Goal: Task Accomplishment & Management: Use online tool/utility

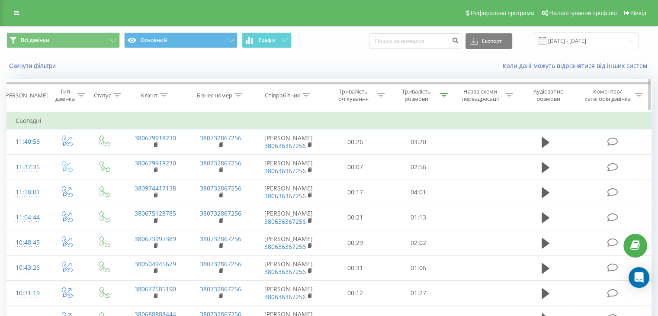
click at [437, 98] on div "Тривалість розмови" at bounding box center [416, 95] width 43 height 15
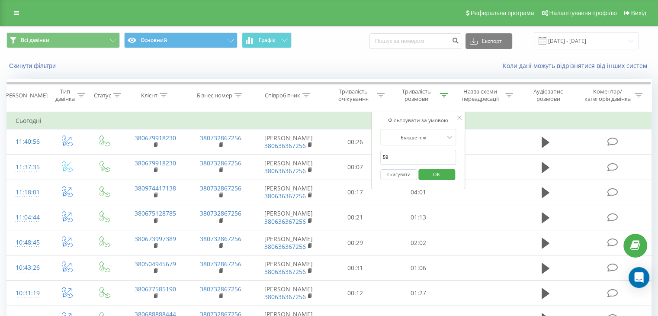
click at [426, 175] on span "OK" at bounding box center [436, 173] width 24 height 13
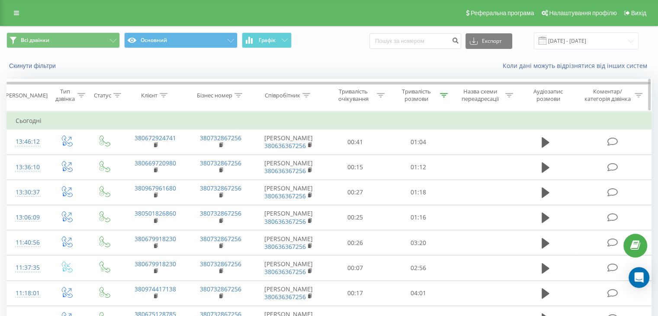
click at [445, 98] on div at bounding box center [444, 95] width 8 height 7
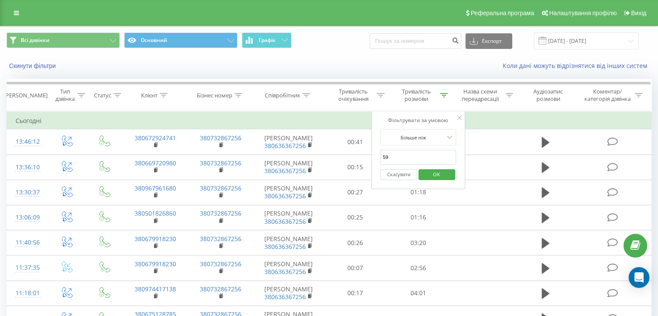
click at [437, 176] on span "OK" at bounding box center [436, 173] width 24 height 13
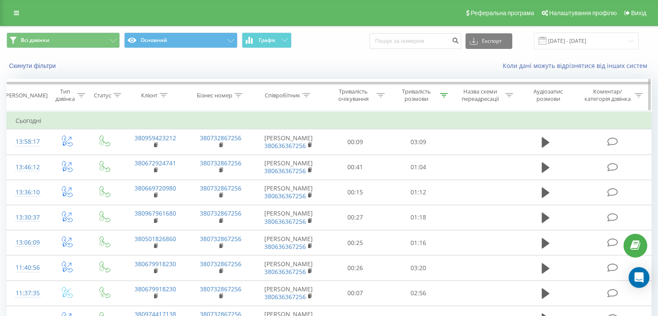
click at [445, 98] on div at bounding box center [444, 95] width 8 height 7
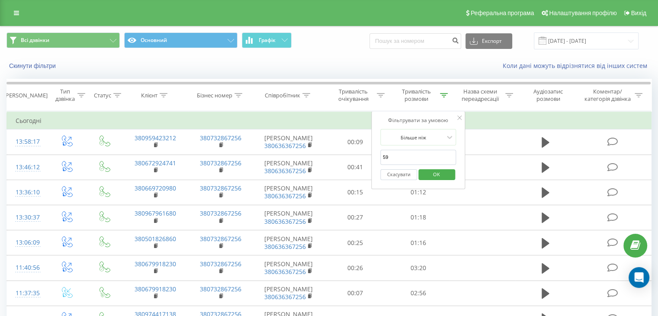
click at [429, 176] on span "OK" at bounding box center [436, 173] width 24 height 13
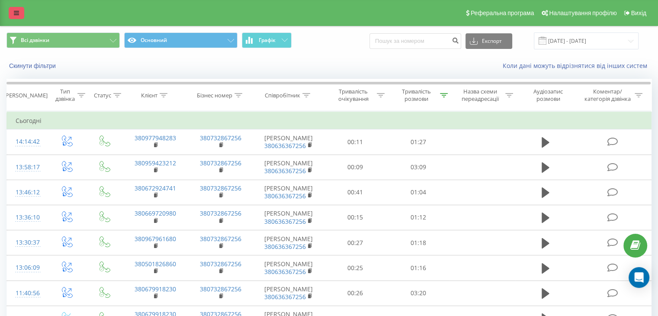
click at [13, 15] on link at bounding box center [17, 13] width 16 height 12
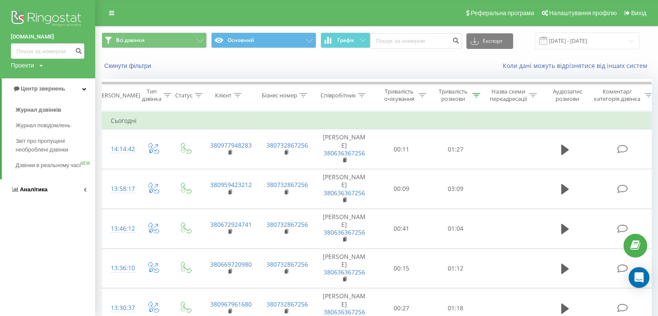
click at [75, 200] on link "Аналiтика" at bounding box center [47, 189] width 95 height 21
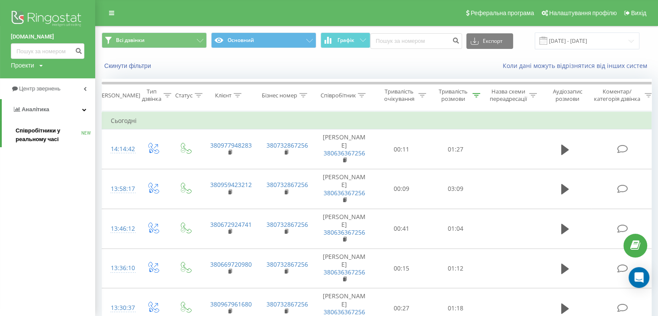
click at [73, 139] on span "Співробітники у реальному часі" at bounding box center [49, 134] width 66 height 17
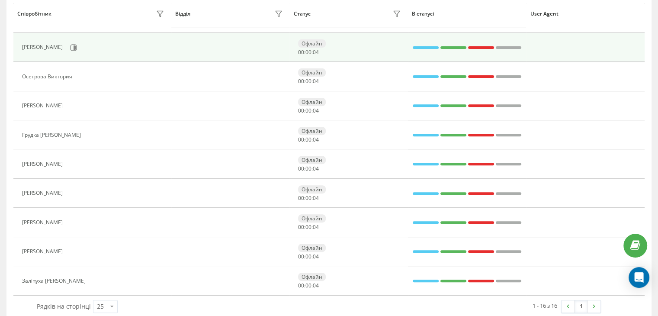
scroll to position [310, 0]
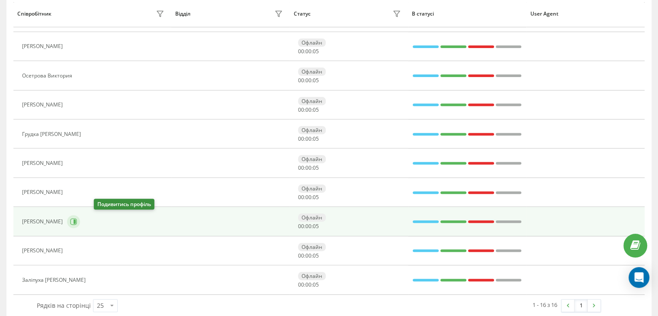
click at [80, 225] on button at bounding box center [73, 221] width 13 height 13
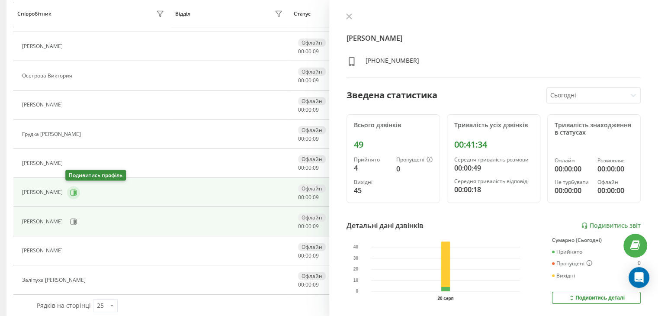
click at [74, 194] on icon at bounding box center [73, 192] width 7 height 7
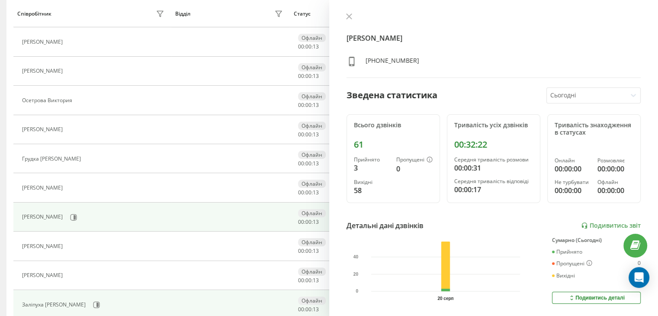
scroll to position [279, 0]
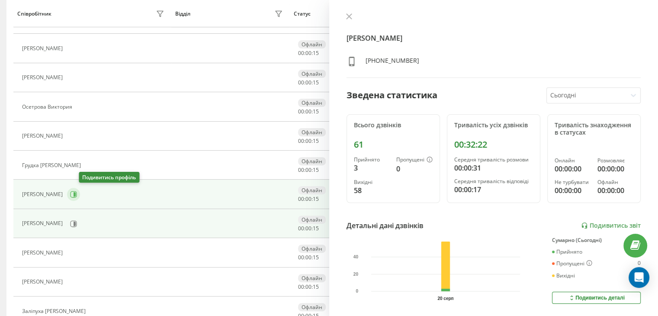
click at [77, 195] on icon at bounding box center [73, 194] width 7 height 7
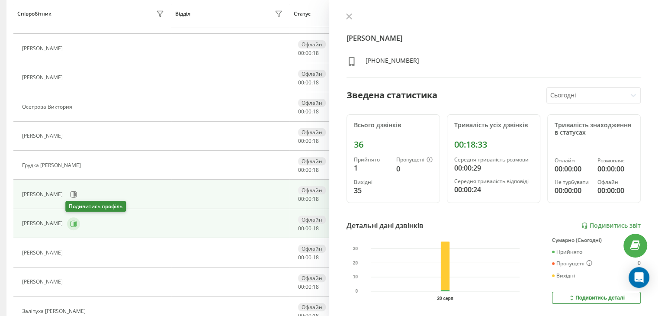
click at [74, 224] on icon at bounding box center [74, 223] width 6 height 6
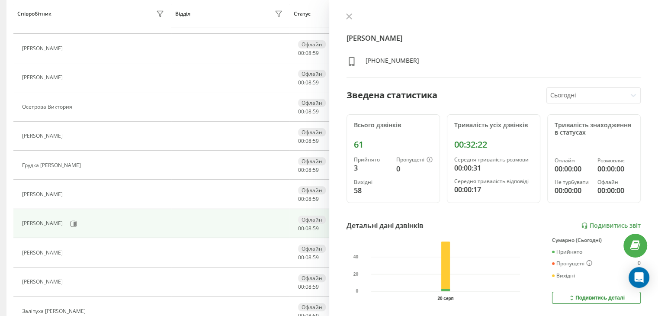
click at [350, 10] on div "Вакаріна Ганна +380671618868 Зведена статистика Сьогодні Всього дзвінків 61 При…" at bounding box center [493, 158] width 329 height 316
click at [350, 15] on icon at bounding box center [348, 16] width 5 height 5
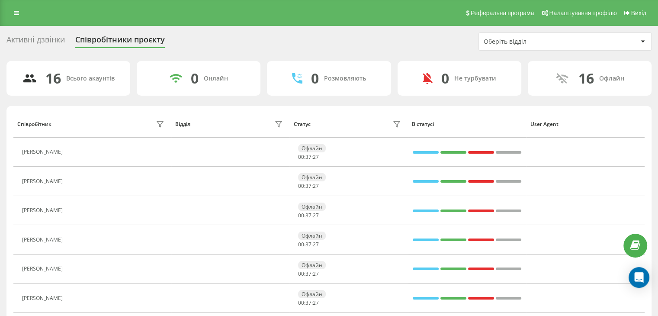
click at [18, 10] on link at bounding box center [17, 13] width 16 height 12
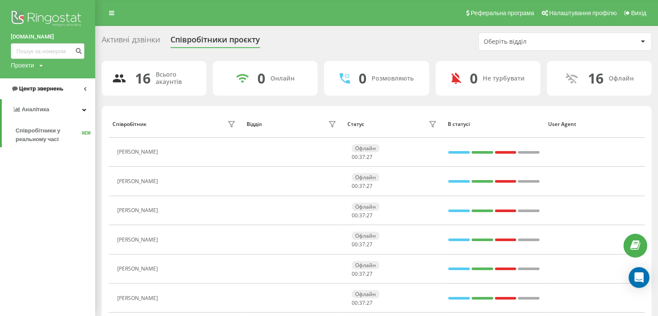
click at [48, 90] on span "Центр звернень" at bounding box center [41, 88] width 44 height 6
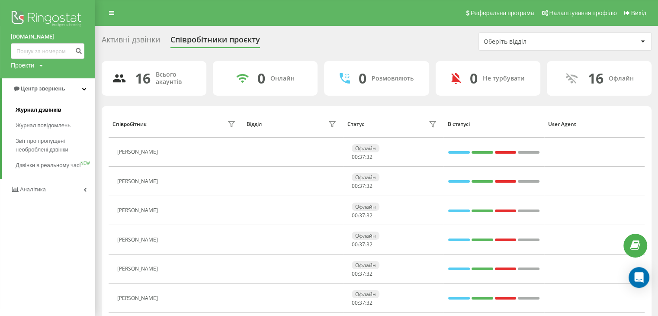
drag, startPoint x: 53, startPoint y: 107, endPoint x: 61, endPoint y: 49, distance: 58.4
click at [54, 106] on span "Журнал дзвінків" at bounding box center [39, 110] width 46 height 9
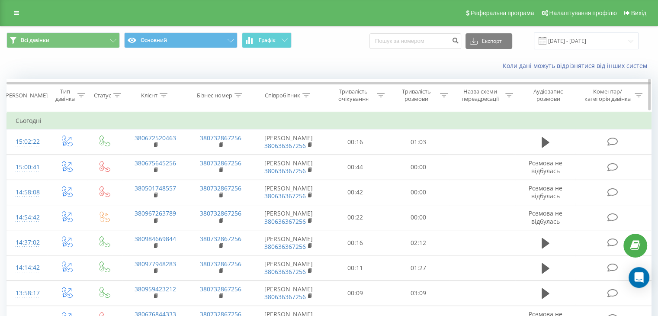
click at [438, 94] on div "Тривалість розмови" at bounding box center [421, 95] width 53 height 15
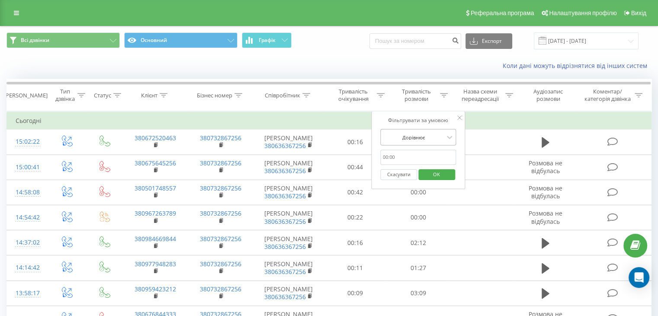
click at [421, 144] on div "Дорівнює" at bounding box center [418, 137] width 76 height 16
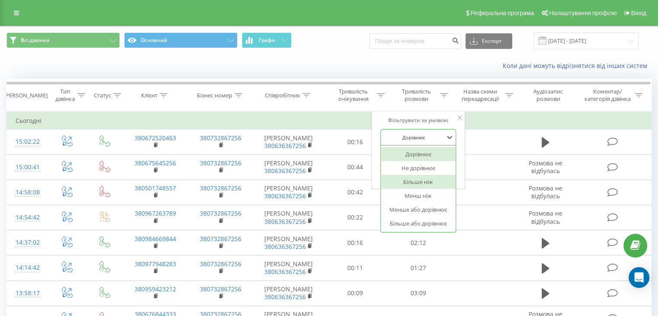
click at [423, 179] on div "Більше ніж" at bounding box center [418, 182] width 75 height 14
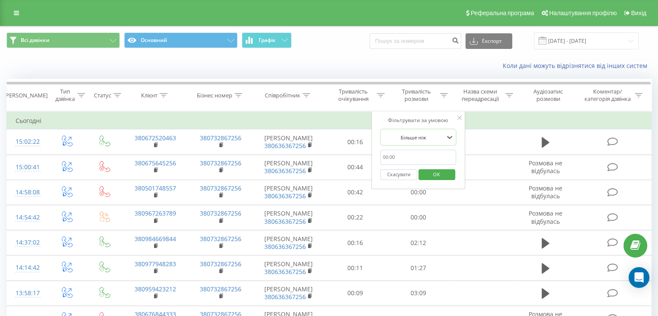
click at [427, 161] on input "text" at bounding box center [418, 157] width 76 height 15
type input "59"
click at [427, 170] on span "OK" at bounding box center [436, 173] width 24 height 13
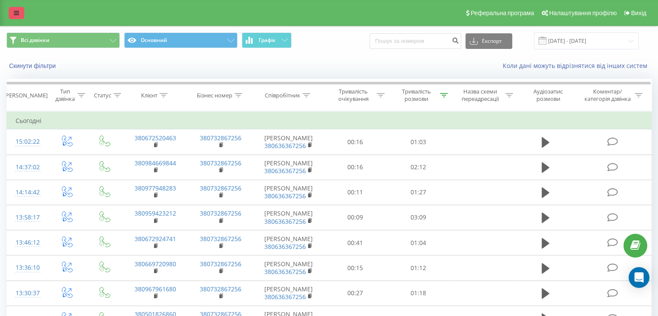
click at [20, 12] on link at bounding box center [17, 13] width 16 height 12
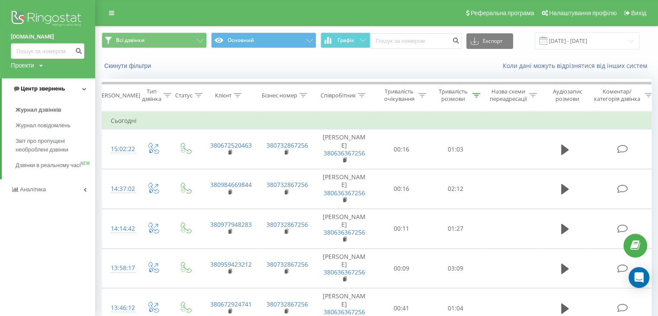
drag, startPoint x: 41, startPoint y: 87, endPoint x: 43, endPoint y: 92, distance: 6.0
click at [42, 87] on span "Центр звернень" at bounding box center [43, 88] width 44 height 6
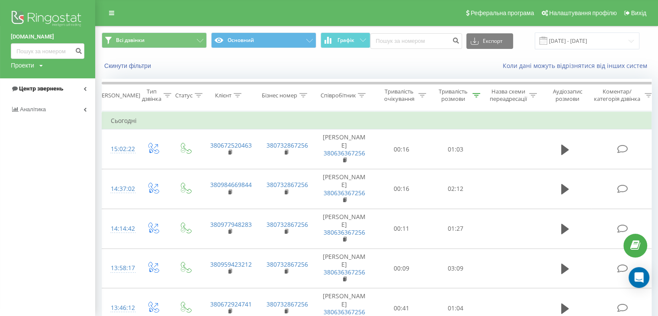
click at [44, 90] on span "Центр звернень" at bounding box center [41, 88] width 44 height 6
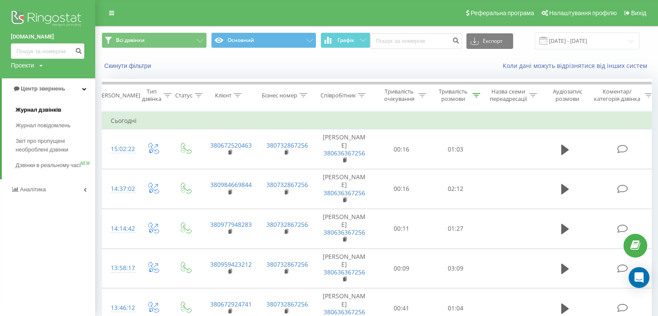
click at [39, 105] on link "Журнал дзвінків" at bounding box center [56, 110] width 80 height 16
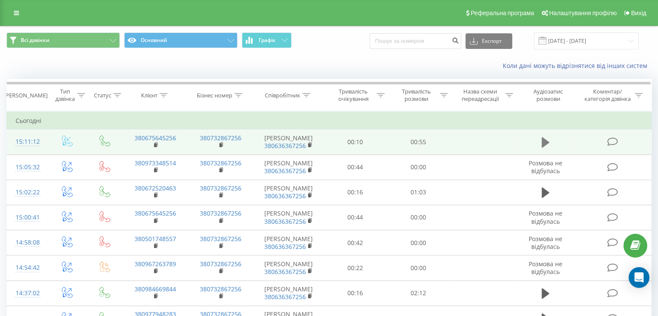
click at [547, 146] on button at bounding box center [545, 142] width 13 height 13
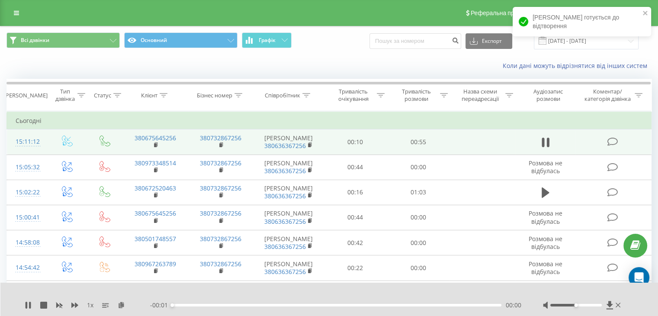
click at [584, 305] on div at bounding box center [575, 305] width 51 height 3
click at [424, 302] on div "- 00:54 00:01 00:01" at bounding box center [335, 305] width 371 height 9
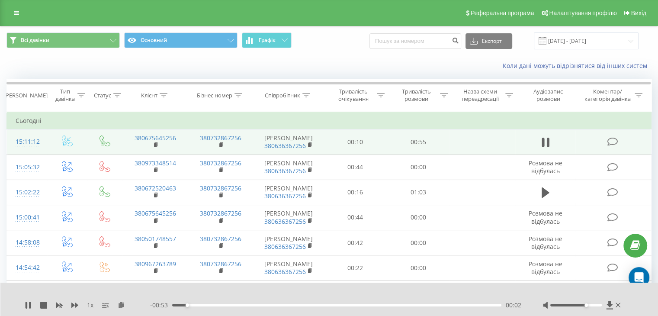
click at [272, 302] on div "- 00:53 00:02 00:02" at bounding box center [335, 305] width 371 height 9
click at [270, 306] on div "- 00:53 00:02 00:02" at bounding box center [335, 305] width 371 height 9
click at [280, 304] on div "00:03" at bounding box center [336, 305] width 329 height 3
drag, startPoint x: 314, startPoint y: 301, endPoint x: 321, endPoint y: 302, distance: 7.6
click at [314, 301] on div "- 00:35 00:19 00:19" at bounding box center [335, 305] width 371 height 9
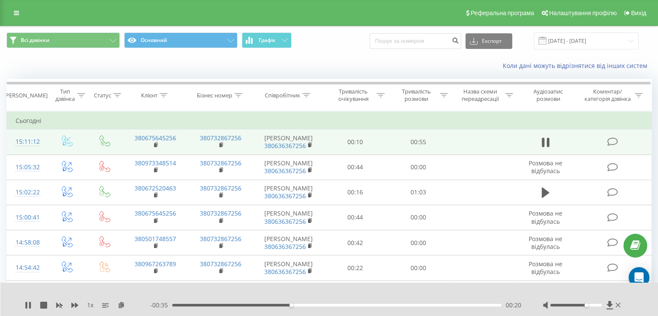
click at [327, 303] on div "- 00:35 00:20 00:20" at bounding box center [335, 305] width 371 height 9
click at [334, 306] on div "00:20" at bounding box center [336, 305] width 329 height 3
click at [311, 304] on div "00:23" at bounding box center [336, 305] width 329 height 3
click at [27, 307] on icon at bounding box center [28, 305] width 7 height 7
click at [443, 89] on div "Тривалість розмови" at bounding box center [421, 95] width 53 height 15
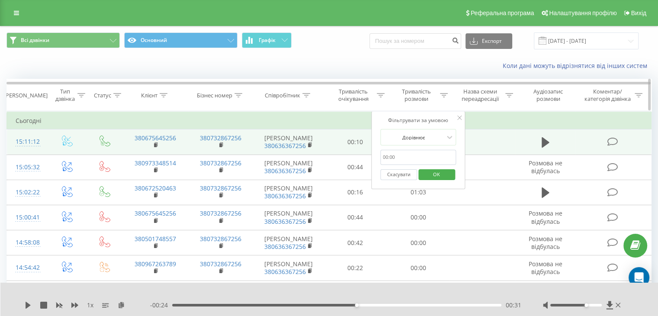
click at [444, 93] on icon at bounding box center [444, 95] width 8 height 4
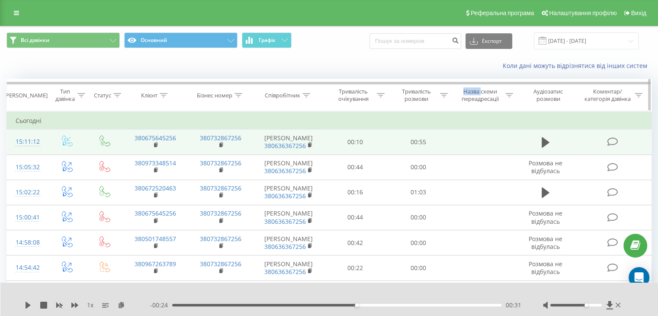
click at [444, 93] on icon at bounding box center [444, 95] width 8 height 4
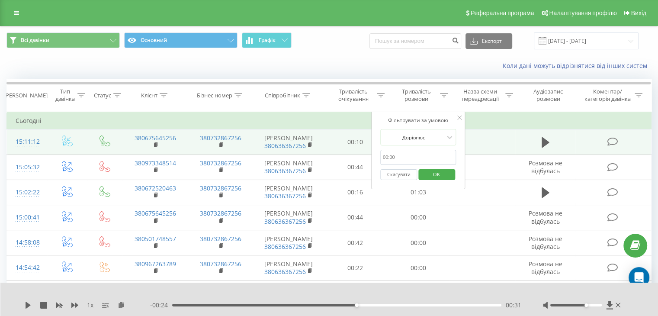
click at [420, 151] on input "text" at bounding box center [418, 157] width 76 height 15
type input "59"
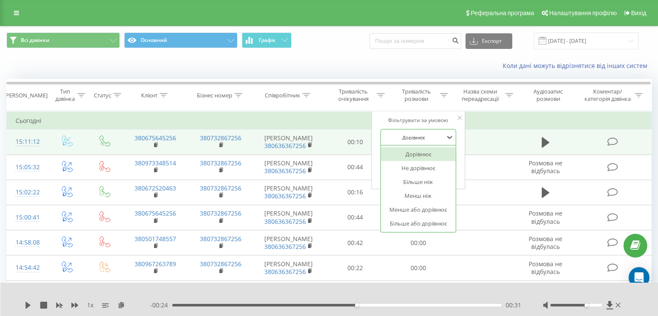
click at [440, 138] on div at bounding box center [413, 137] width 61 height 8
click at [431, 180] on div "Більше ніж" at bounding box center [418, 182] width 75 height 14
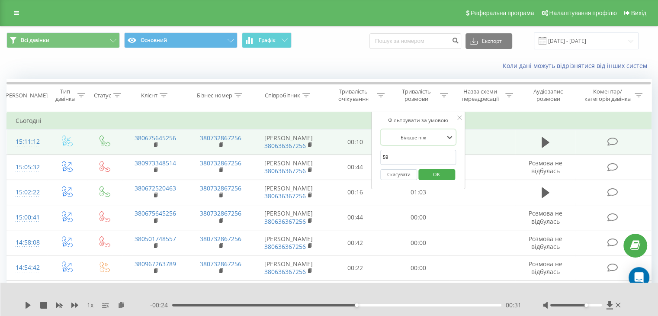
click at [435, 173] on span "OK" at bounding box center [436, 173] width 24 height 13
